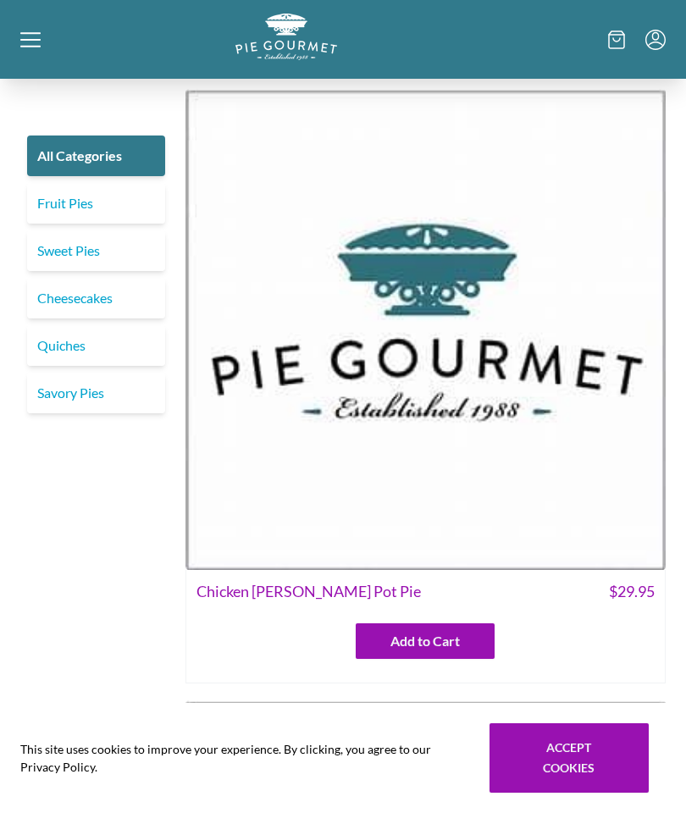
click at [80, 206] on link "Fruit Pies" at bounding box center [96, 203] width 138 height 41
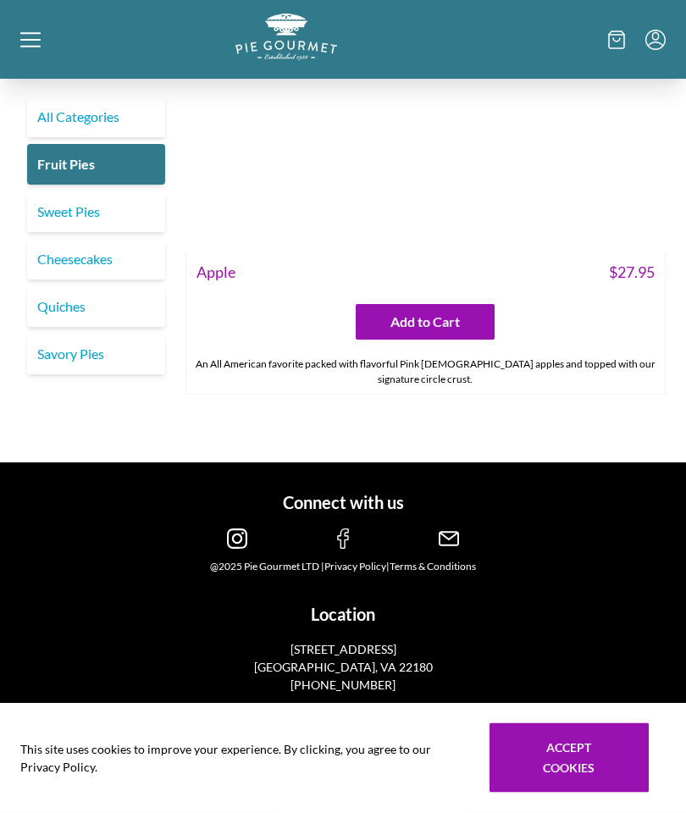
scroll to position [8034, 0]
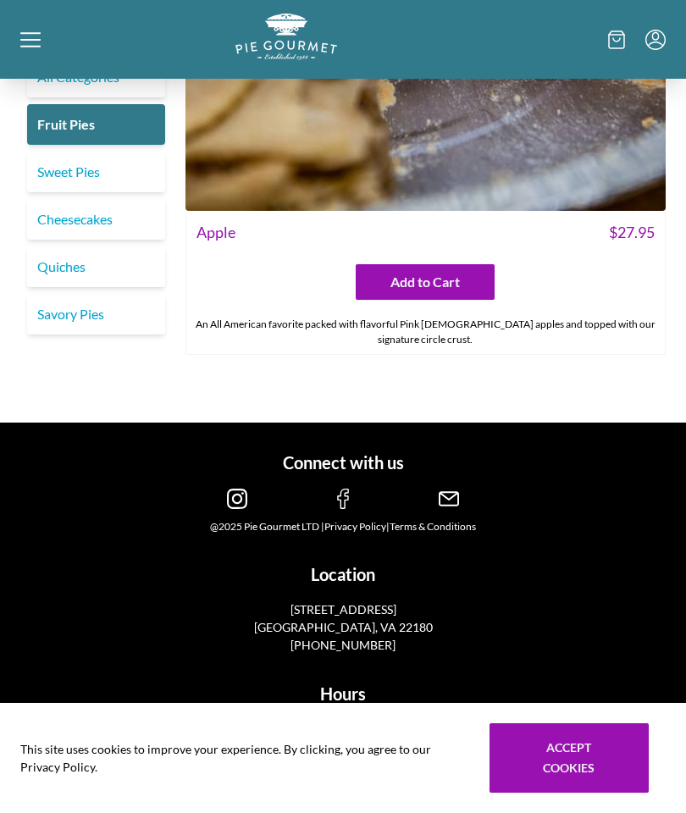
click at [91, 261] on link "Quiches" at bounding box center [96, 266] width 138 height 41
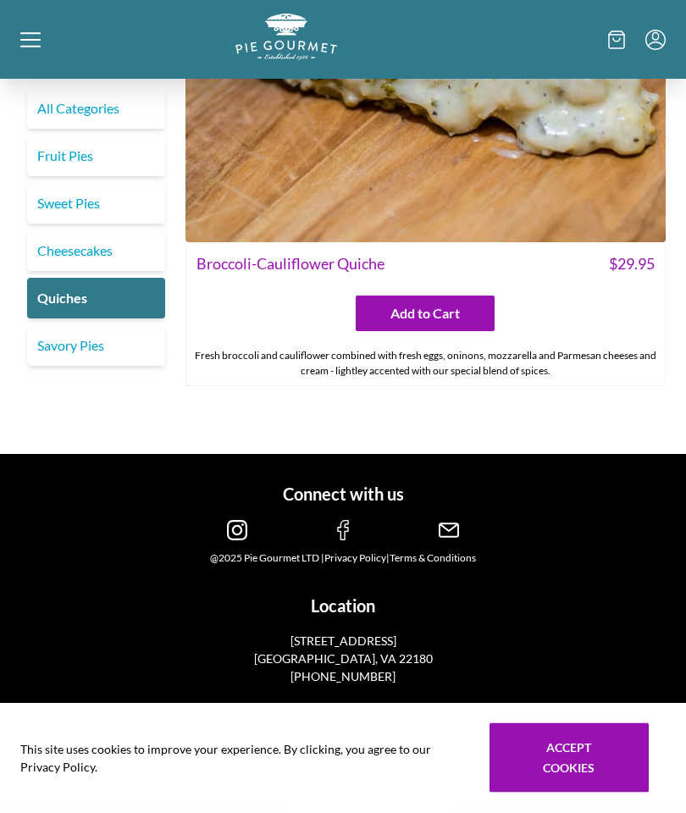
scroll to position [4766, 0]
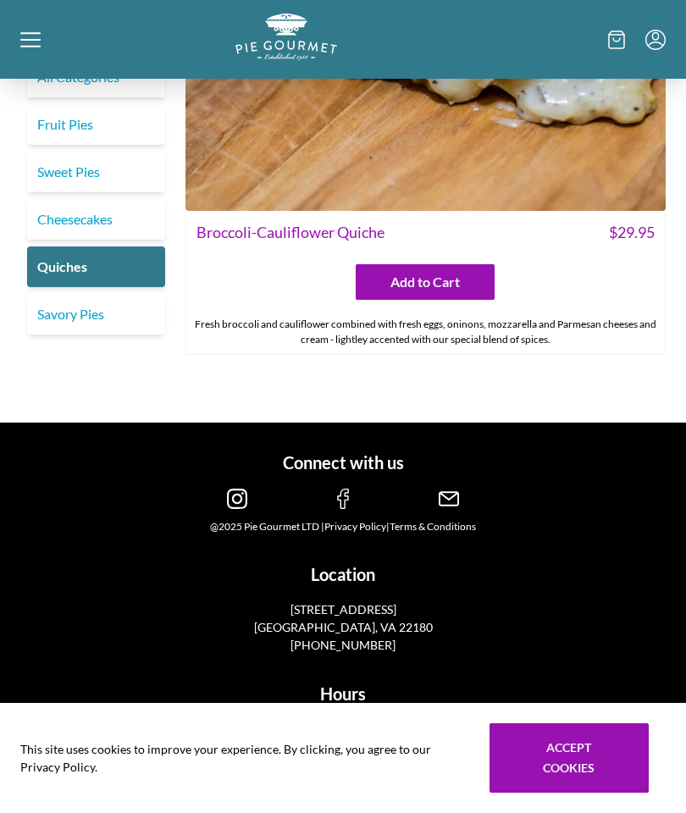
click at [87, 316] on link "Savory Pies" at bounding box center [96, 314] width 138 height 41
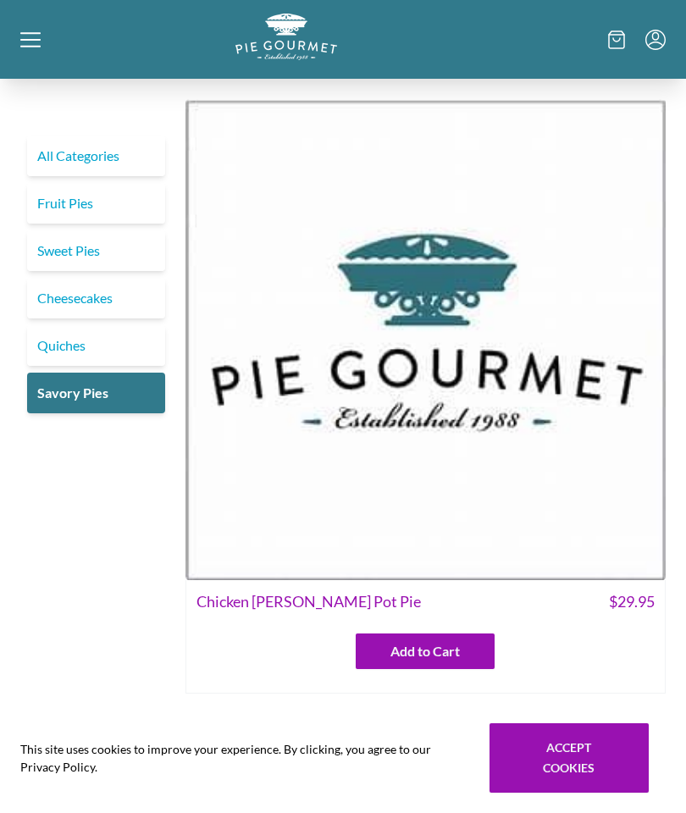
click at [102, 294] on link "Cheesecakes" at bounding box center [96, 298] width 138 height 41
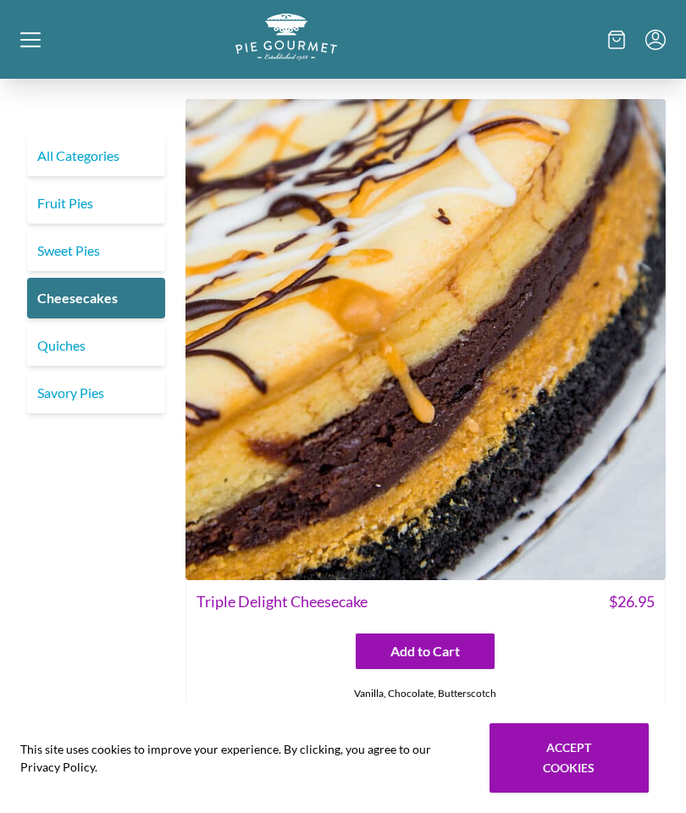
click at [92, 256] on link "Sweet Pies" at bounding box center [96, 250] width 138 height 41
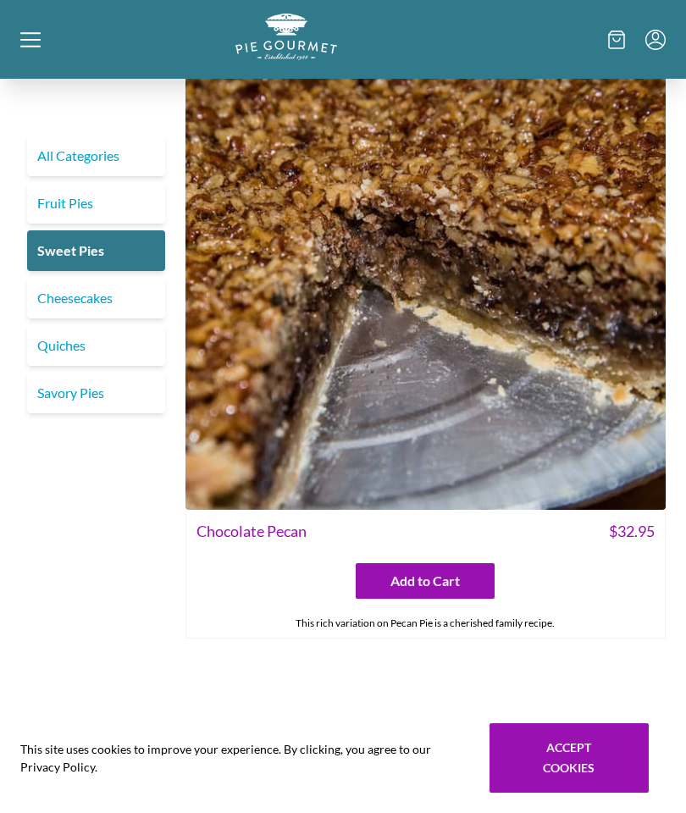
scroll to position [3824, 0]
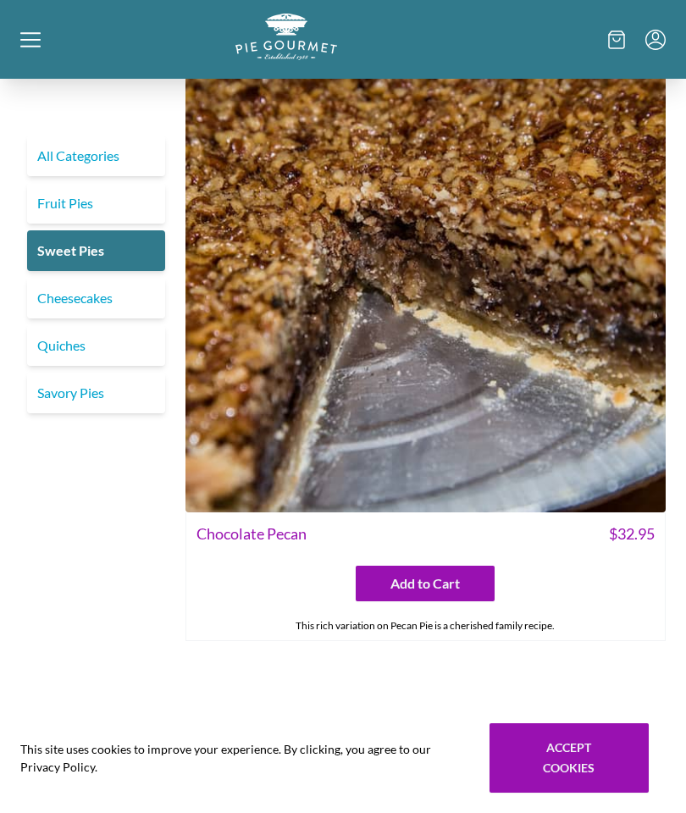
click at [32, 40] on icon at bounding box center [30, 39] width 20 height 2
click at [40, 41] on div "Home Shop" at bounding box center [343, 406] width 686 height 813
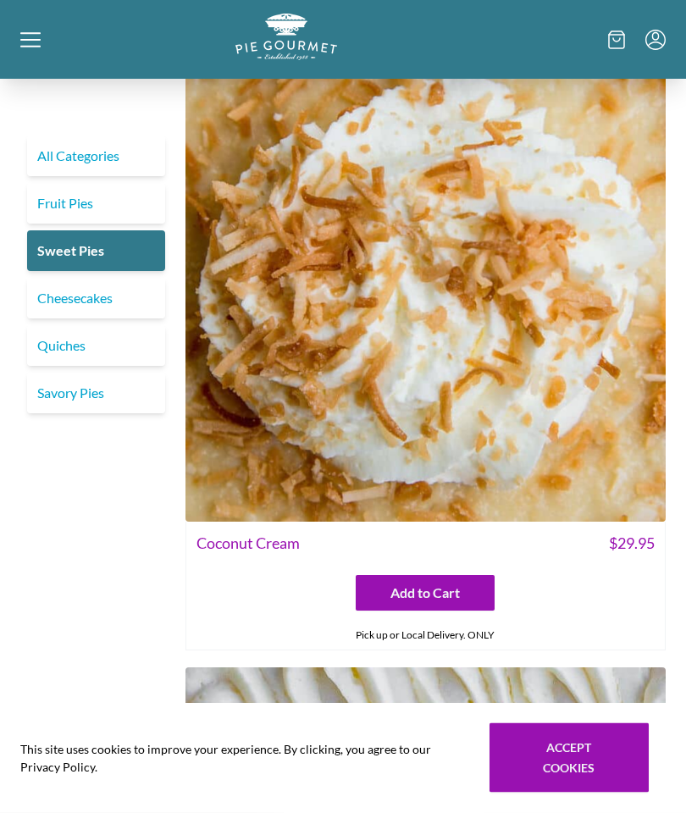
click at [42, 43] on div at bounding box center [127, 40] width 215 height 52
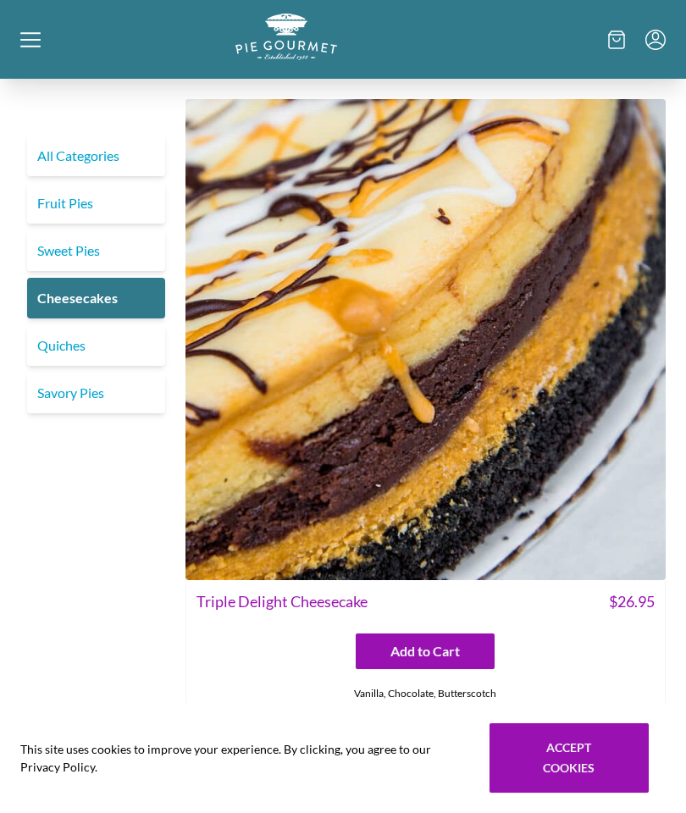
click at [45, 37] on div "Home Shop" at bounding box center [343, 406] width 686 height 813
click at [565, 756] on button "Accept cookies" at bounding box center [568, 757] width 159 height 69
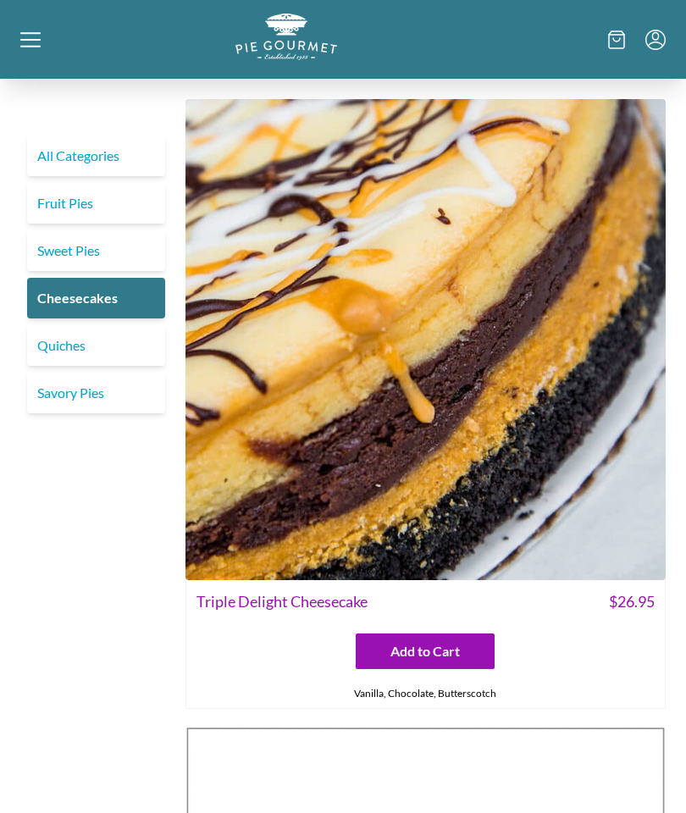
click at [39, 31] on icon at bounding box center [30, 40] width 20 height 20
click at [38, 43] on div "Home Shop" at bounding box center [343, 406] width 686 height 813
click at [40, 38] on icon at bounding box center [30, 40] width 20 height 20
